Goal: Transaction & Acquisition: Subscribe to service/newsletter

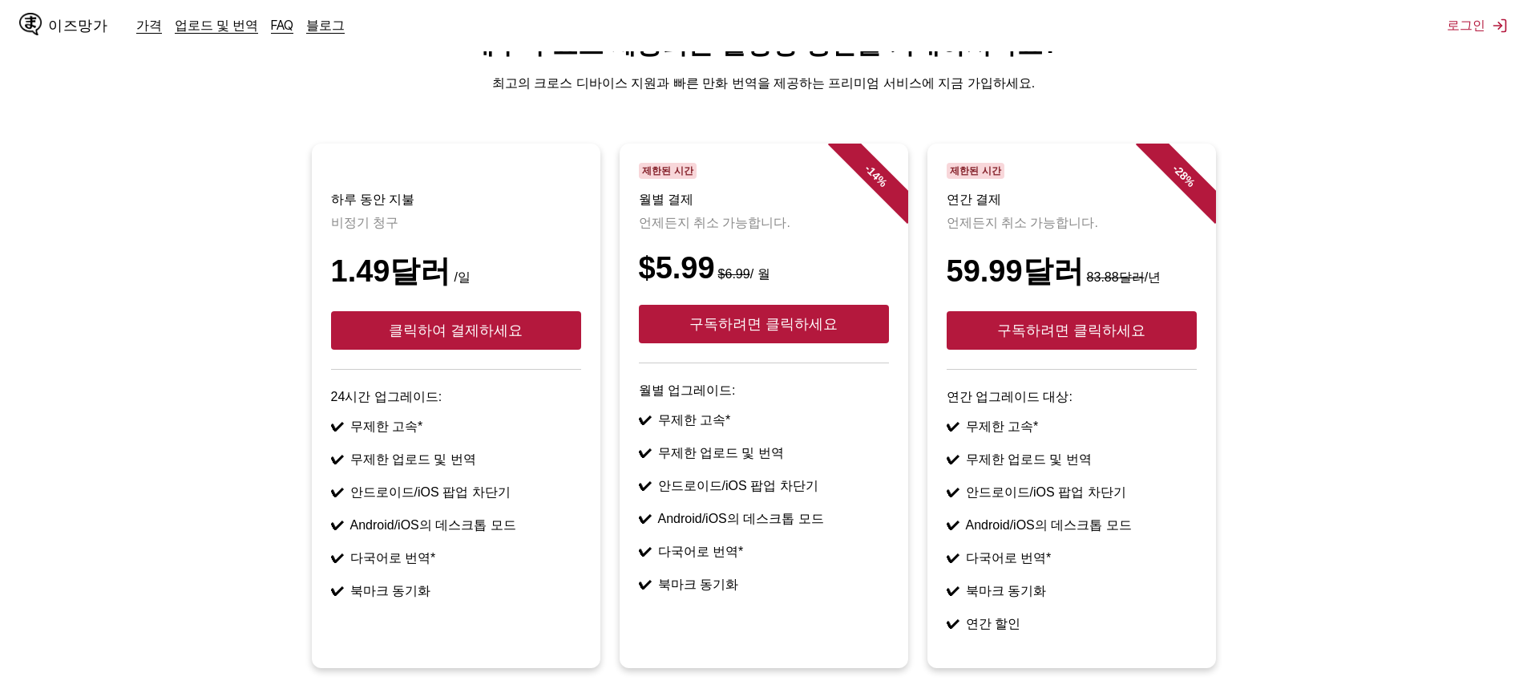
scroll to position [18, 0]
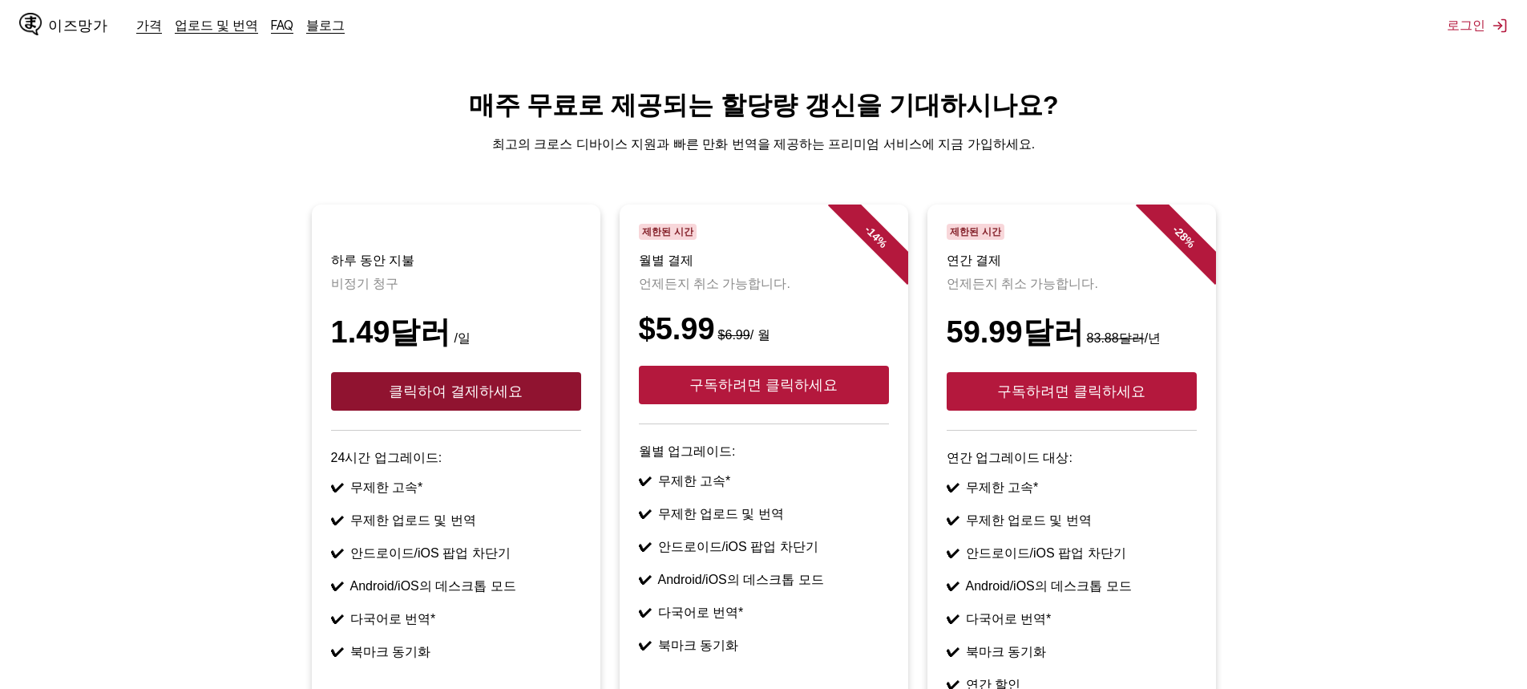
click at [437, 399] on font "클릭하여 결제하세요" at bounding box center [456, 391] width 134 height 16
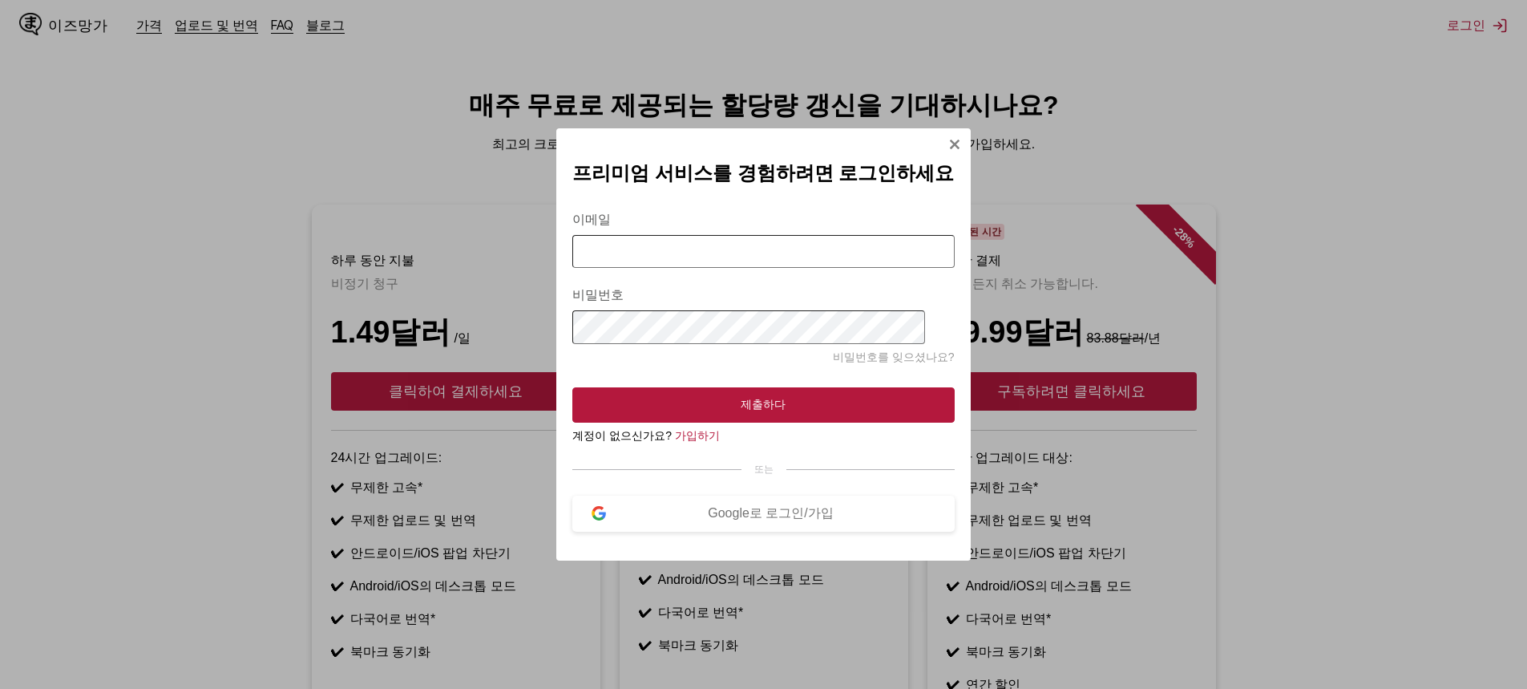
click at [948, 140] on img "모달에 로그인" at bounding box center [954, 144] width 13 height 13
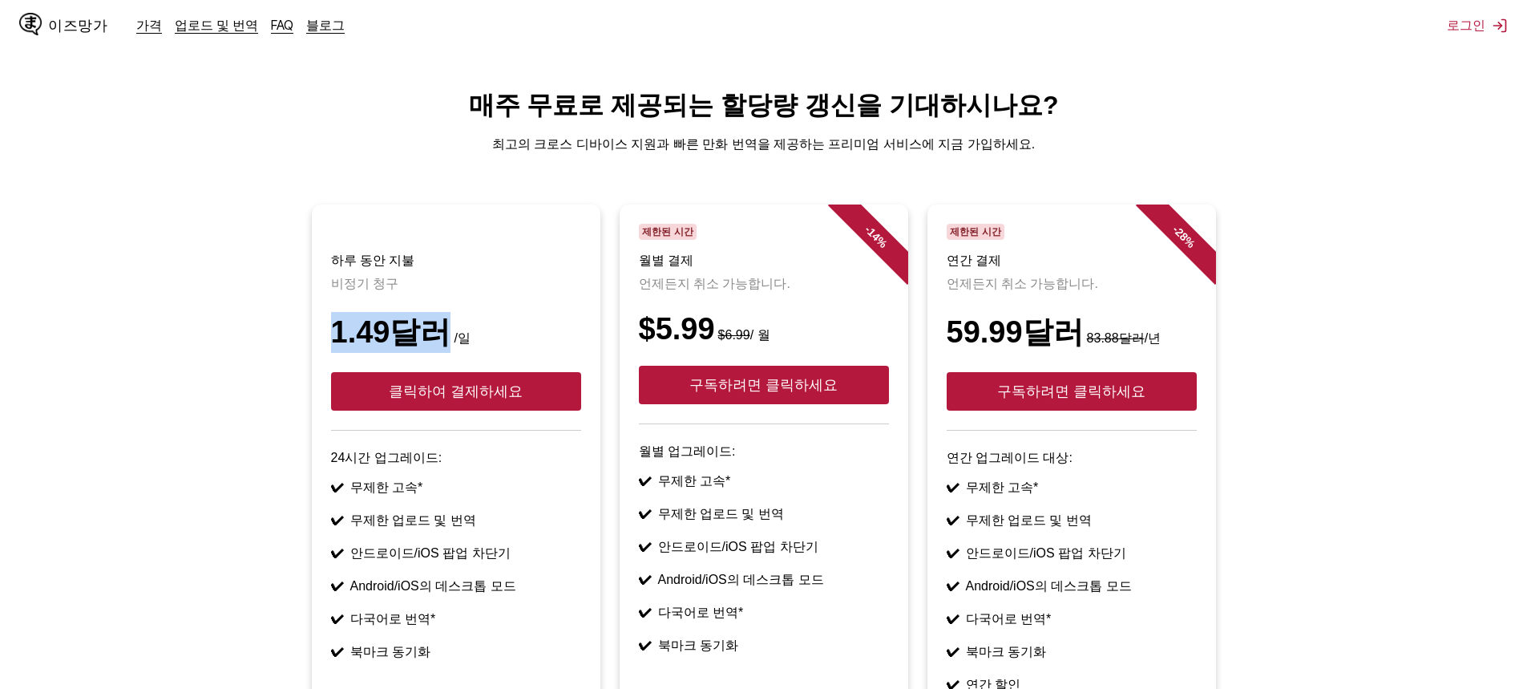
drag, startPoint x: 328, startPoint y: 354, endPoint x: 430, endPoint y: 351, distance: 101.9
click at [430, 351] on article "하루 동안 지불 비정기 청구 1.49달러 /일 클릭하여 결제하세요 24시간 업그레이드: ✔ 무제한 고속* ✔ 무제한 업로드 및 번역 ✔ 안드로…" at bounding box center [456, 466] width 289 height 524
copy font "1.49달러"
click at [589, 294] on article "하루 동안 지불 비정기 청구 1.49달러 /일 클릭하여 결제하세요 24시간 업그레이드: ✔ 무제한 고속* ✔ 무제한 업로드 및 번역 ✔ 안드로…" at bounding box center [456, 466] width 289 height 524
drag, startPoint x: 649, startPoint y: 354, endPoint x: 711, endPoint y: 348, distance: 62.0
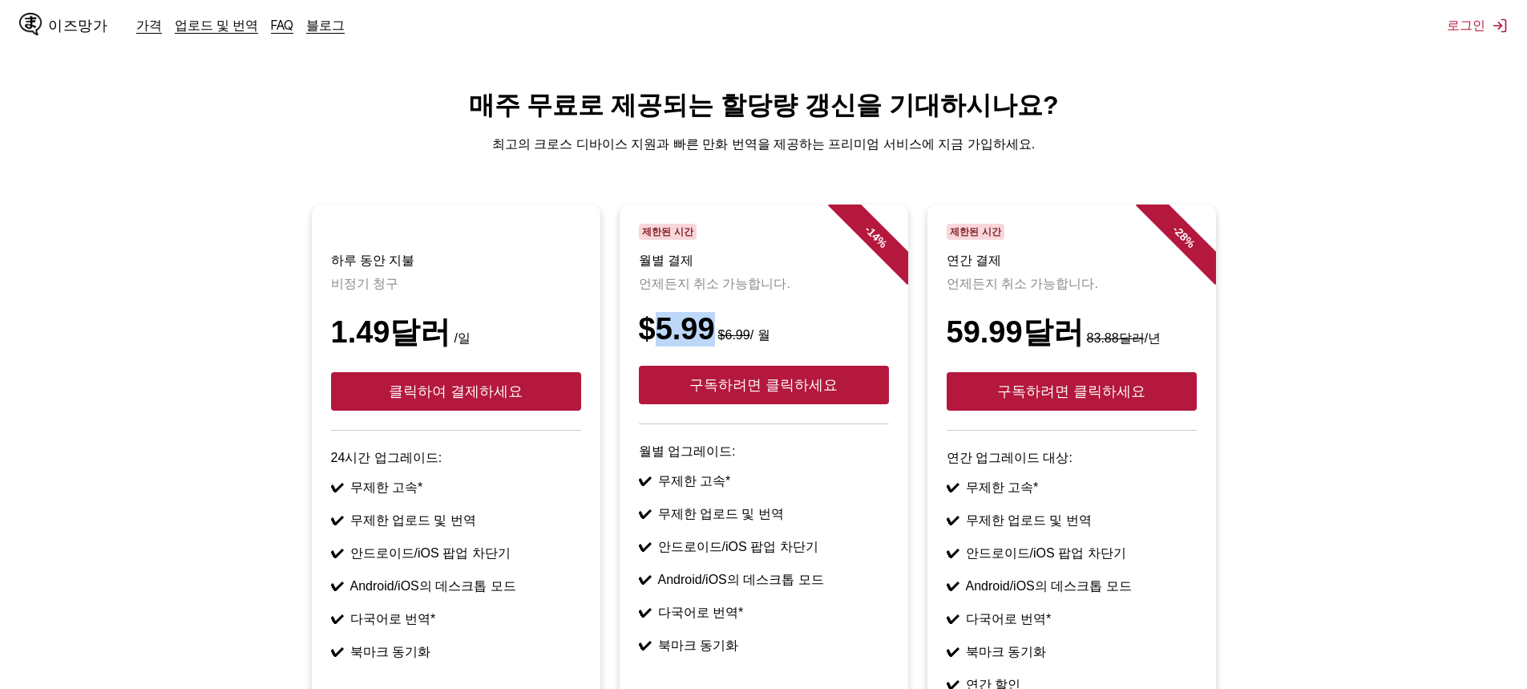
click at [711, 345] on font "$5.99" at bounding box center [677, 329] width 76 height 34
copy font "5.99"
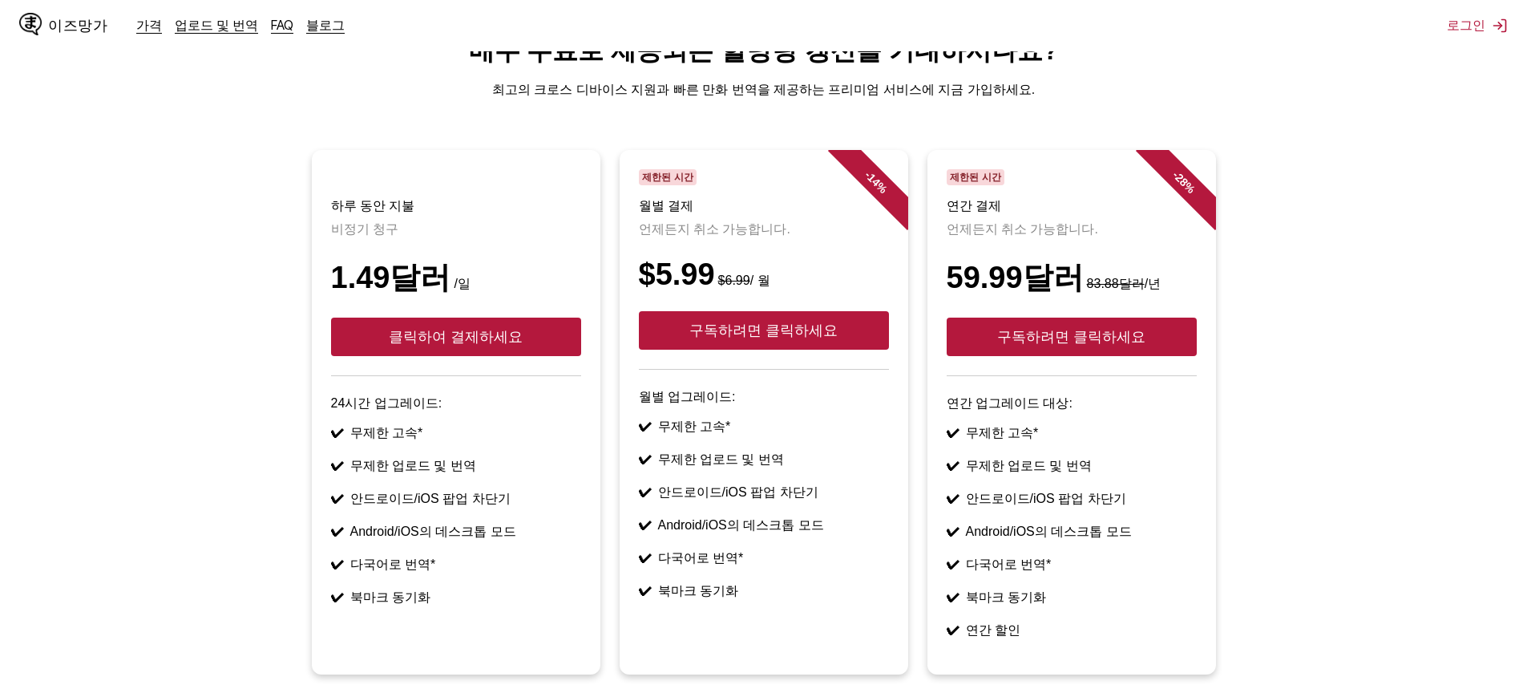
scroll to position [321, 0]
